Goal: Navigation & Orientation: Understand site structure

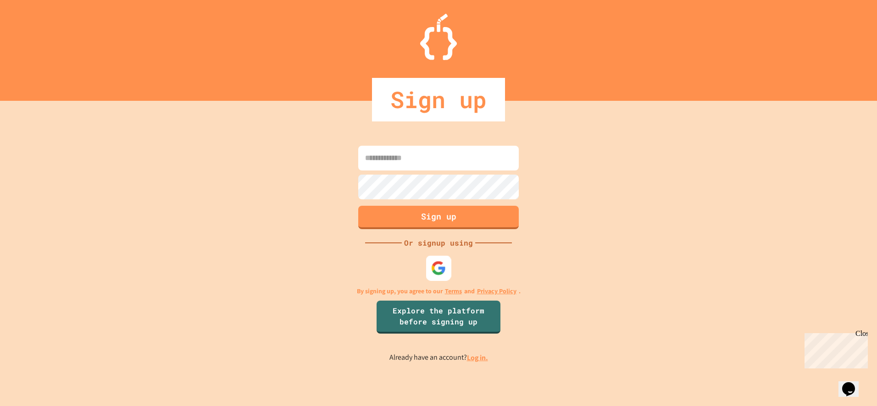
click at [446, 269] on div at bounding box center [438, 268] width 25 height 25
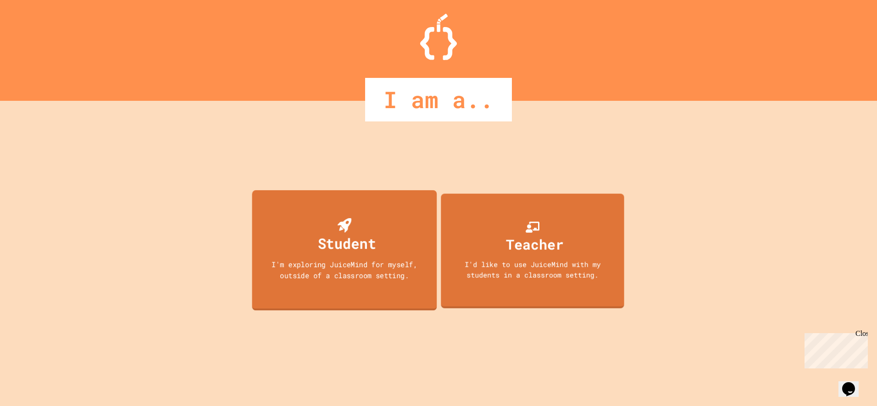
click at [389, 266] on div "I'm exploring JuiceMind for myself, outside of a classroom setting." at bounding box center [344, 270] width 166 height 22
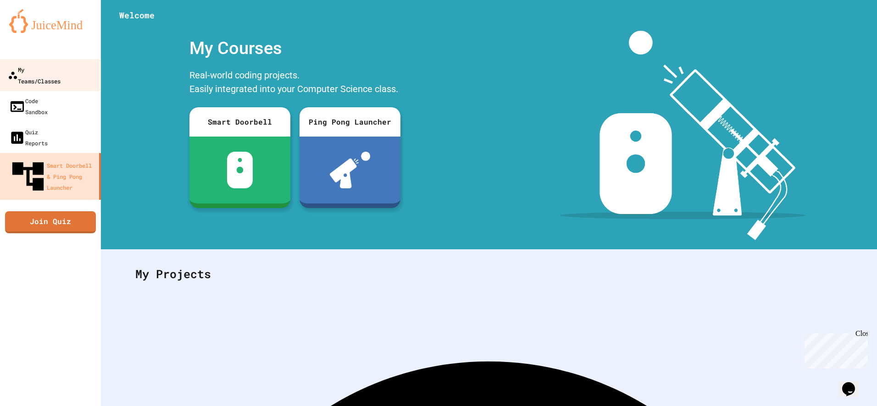
click at [80, 77] on link "My Teams/Classes" at bounding box center [51, 75] width 104 height 32
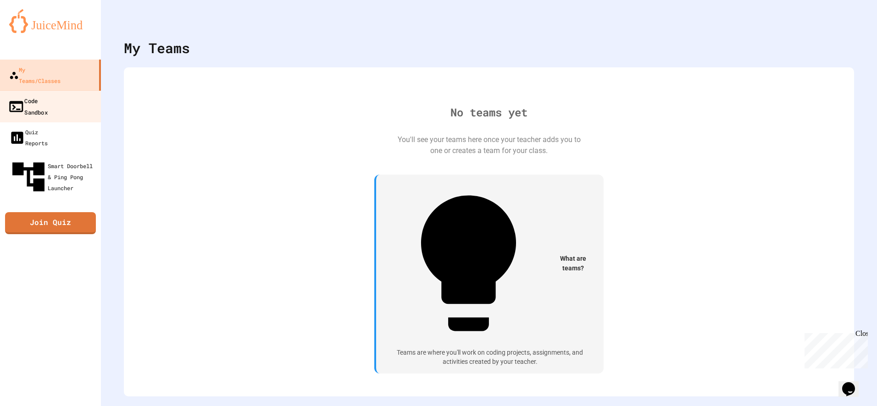
click at [78, 96] on link "Code Sandbox" at bounding box center [51, 106] width 104 height 32
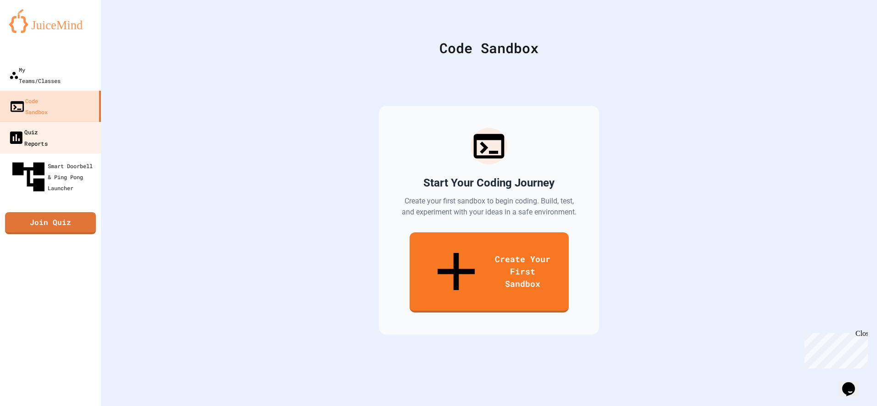
click at [74, 122] on link "Quiz Reports" at bounding box center [51, 138] width 104 height 32
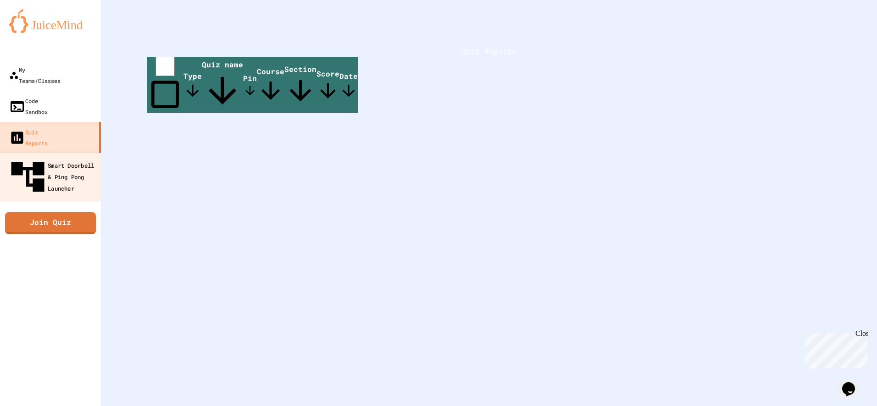
click at [73, 157] on div "Smart Doorbell & Ping Pong Launcher" at bounding box center [53, 177] width 91 height 40
